Goal: Complete application form

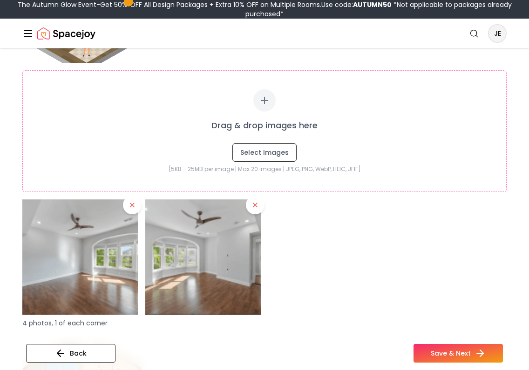
scroll to position [1144, 0]
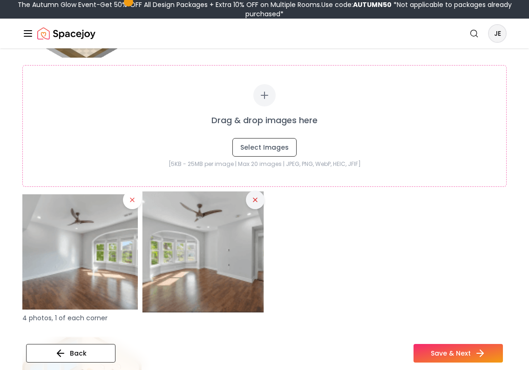
click at [255, 197] on icon at bounding box center [254, 199] width 7 height 7
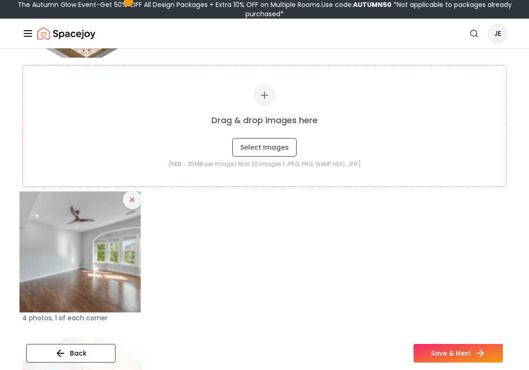
click at [131, 201] on icon at bounding box center [132, 200] width 4 height 4
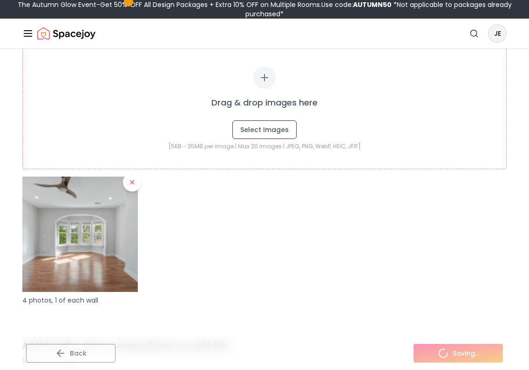
scroll to position [1524, 0]
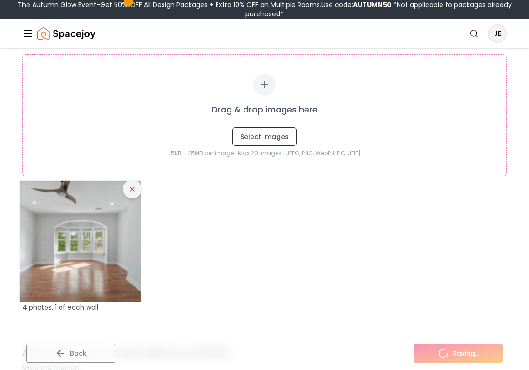
click at [133, 192] on icon at bounding box center [131, 189] width 7 height 7
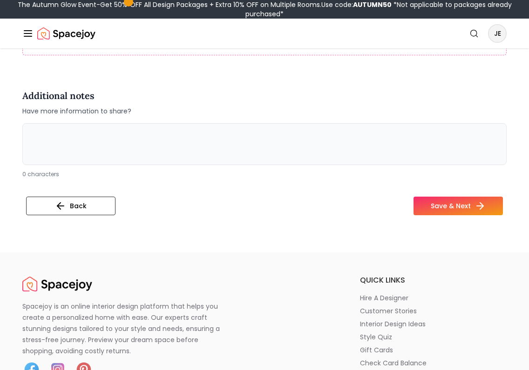
scroll to position [1971, 0]
click at [427, 206] on button "Save & Next" at bounding box center [457, 205] width 89 height 19
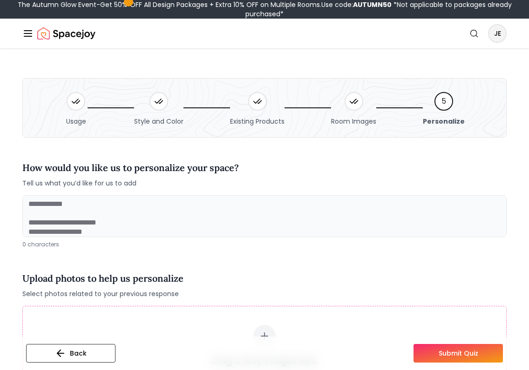
click at [149, 227] on textarea at bounding box center [264, 216] width 484 height 42
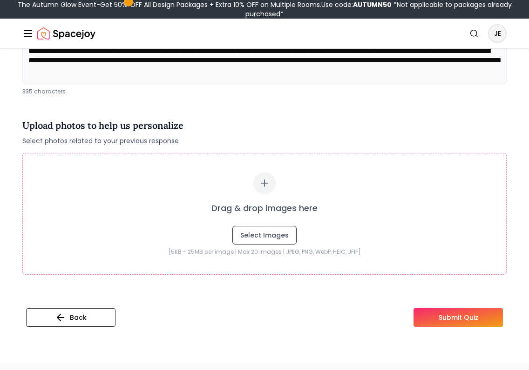
scroll to position [185, 0]
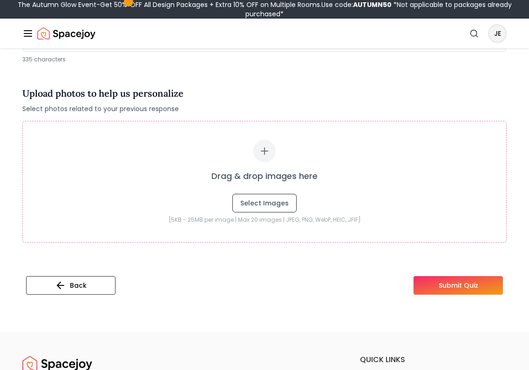
type textarea "**********"
click at [466, 280] on button "Submit Quiz" at bounding box center [457, 285] width 89 height 19
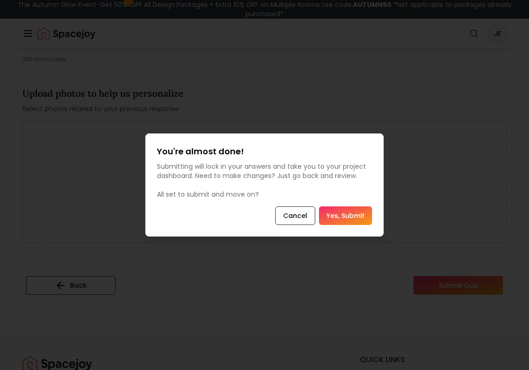
click at [363, 214] on button "Yes, Submit" at bounding box center [345, 216] width 53 height 19
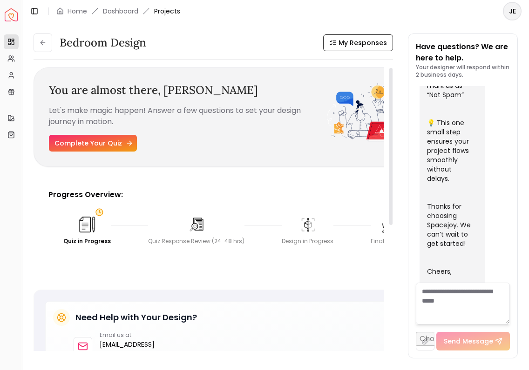
click at [123, 150] on link "Complete Your Quiz" at bounding box center [93, 143] width 88 height 17
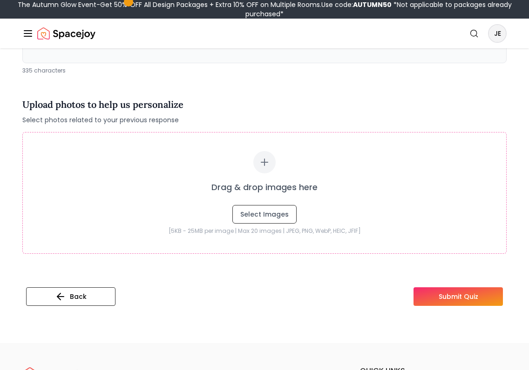
scroll to position [226, 0]
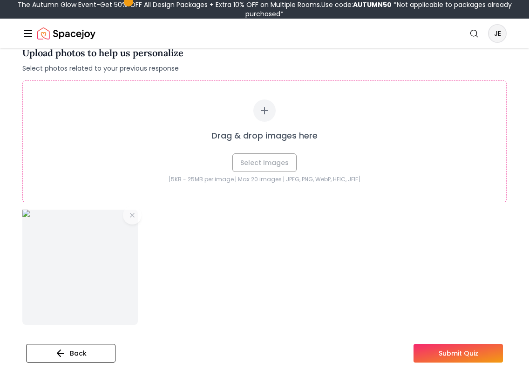
click at [452, 354] on button "Submit Quiz" at bounding box center [457, 353] width 89 height 19
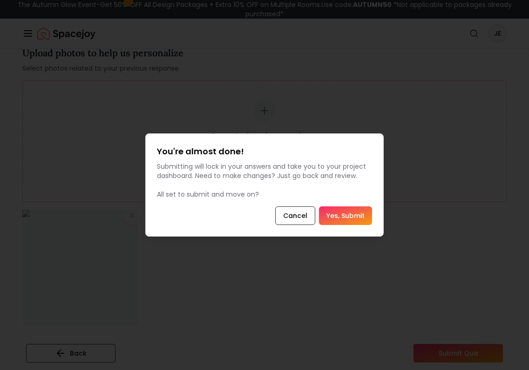
click at [357, 211] on button "Yes, Submit" at bounding box center [345, 216] width 53 height 19
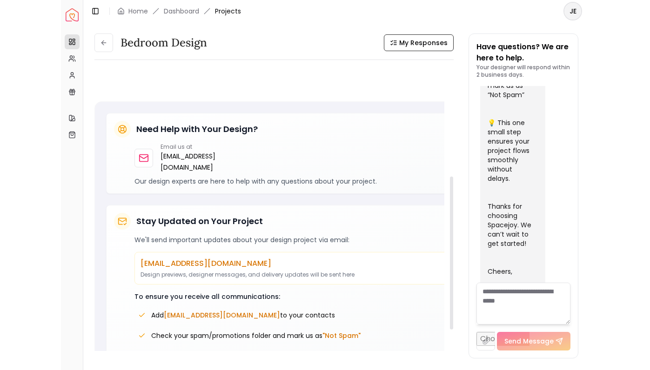
scroll to position [202, 0]
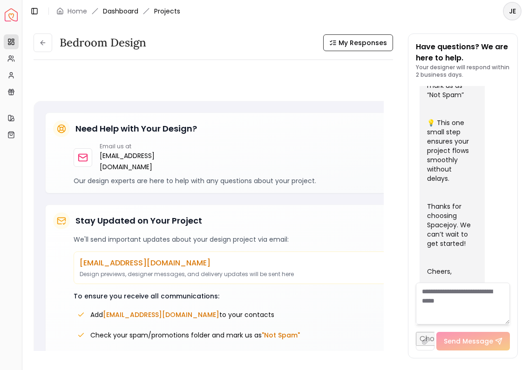
click at [114, 13] on link "Dashboard" at bounding box center [120, 11] width 35 height 9
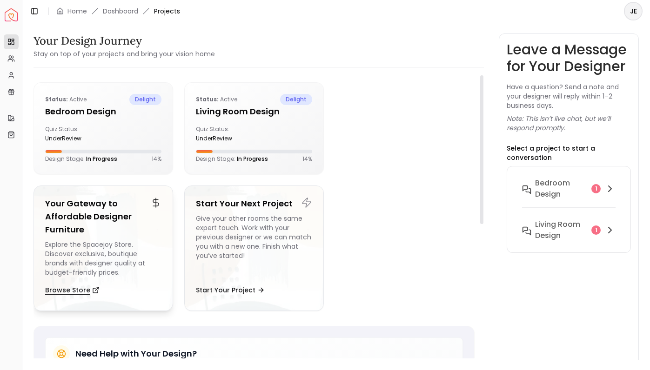
click at [79, 291] on button "Browse Store" at bounding box center [72, 290] width 54 height 19
click at [528, 184] on h6 "Bedroom design" at bounding box center [561, 189] width 53 height 22
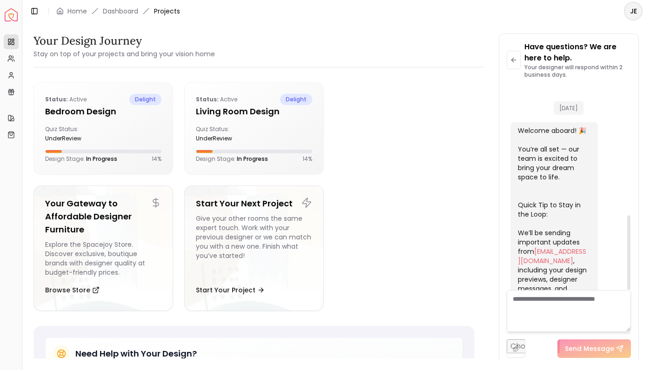
scroll to position [354, 0]
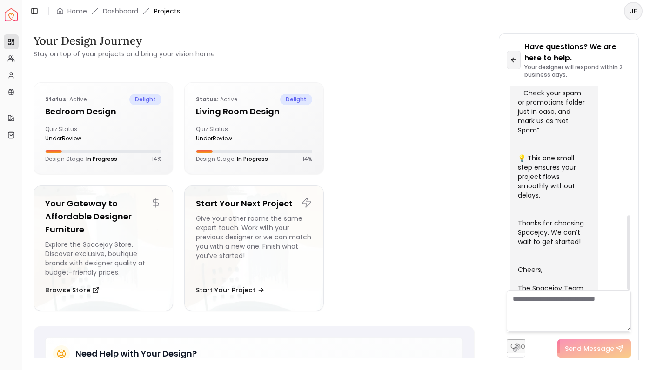
click at [518, 63] on button at bounding box center [514, 60] width 14 height 19
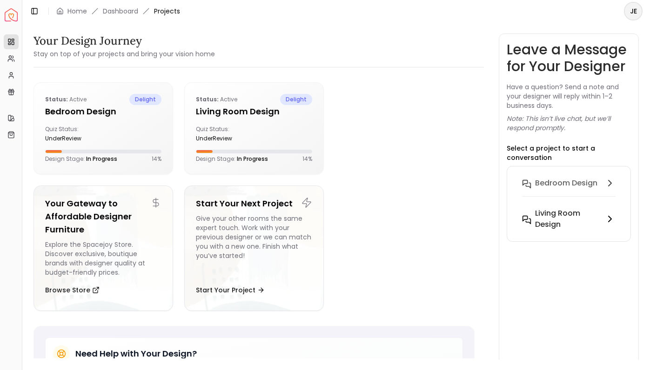
click at [528, 206] on button "Living Room design 1" at bounding box center [569, 219] width 108 height 30
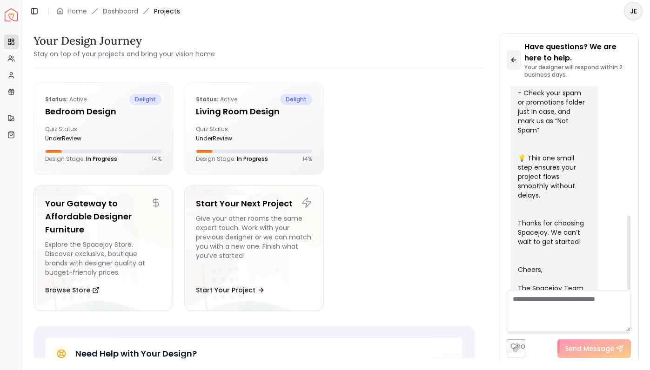
click at [518, 54] on button at bounding box center [514, 60] width 14 height 19
